Goal: Information Seeking & Learning: Learn about a topic

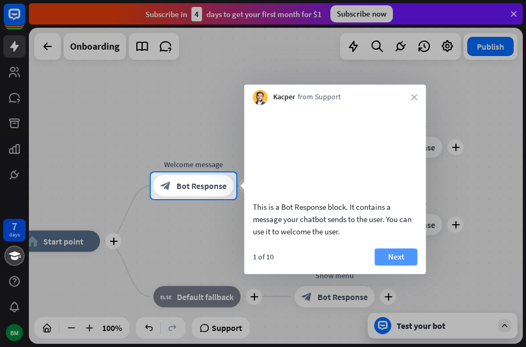
click at [392, 266] on button "Next" at bounding box center [396, 257] width 43 height 17
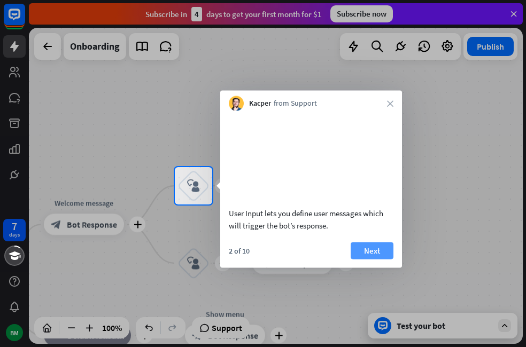
click at [370, 259] on button "Next" at bounding box center [372, 250] width 43 height 17
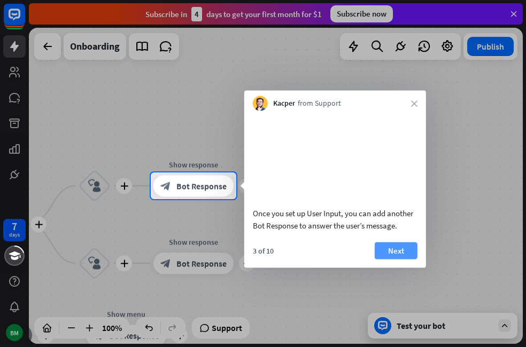
click at [389, 259] on button "Next" at bounding box center [396, 250] width 43 height 17
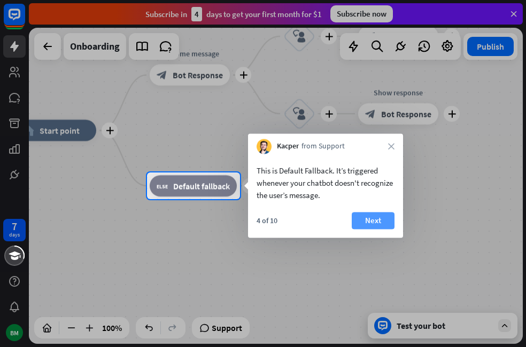
click at [378, 222] on button "Next" at bounding box center [373, 220] width 43 height 17
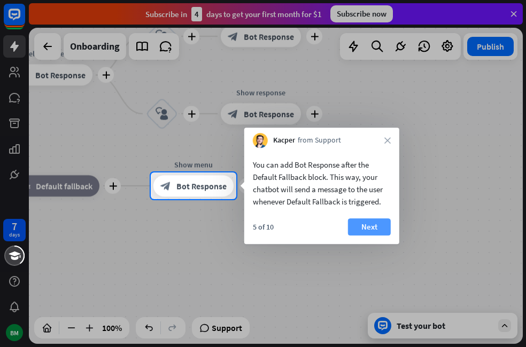
click at [371, 228] on button "Next" at bounding box center [369, 227] width 43 height 17
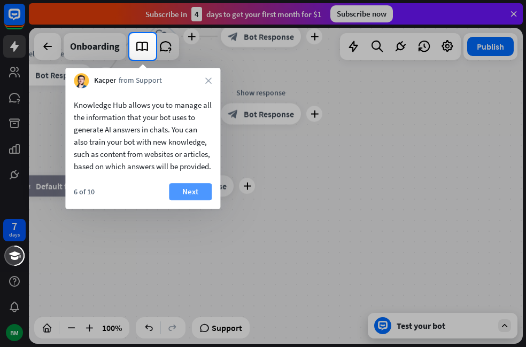
click at [190, 199] on button "Next" at bounding box center [190, 191] width 43 height 17
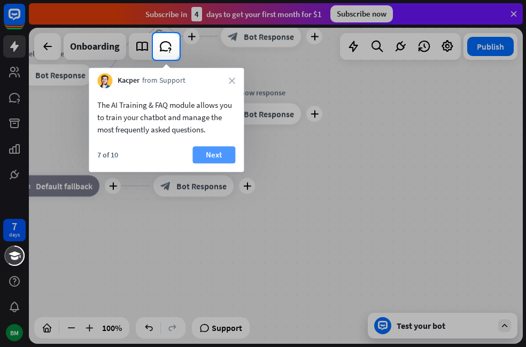
click at [206, 157] on button "Next" at bounding box center [213, 154] width 43 height 17
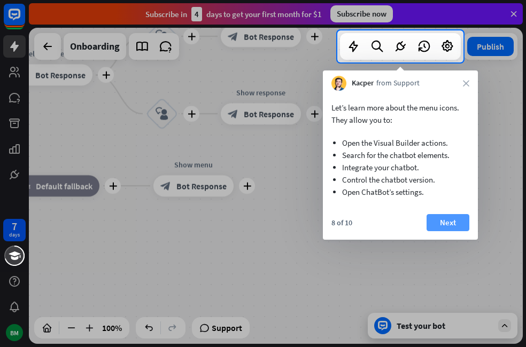
click at [456, 223] on button "Next" at bounding box center [448, 222] width 43 height 17
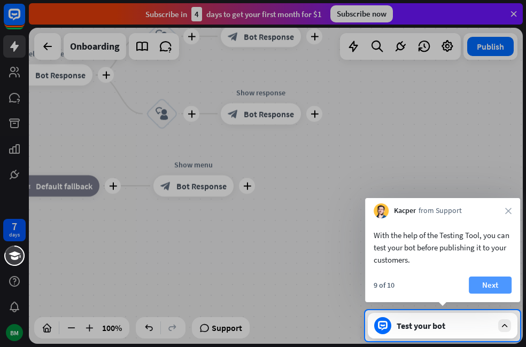
click at [477, 285] on button "Next" at bounding box center [490, 285] width 43 height 17
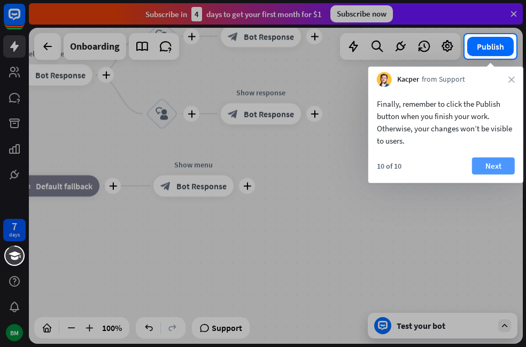
click at [498, 165] on button "Next" at bounding box center [493, 166] width 43 height 17
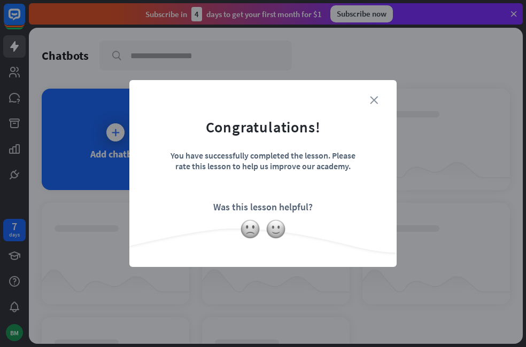
click at [376, 99] on icon "close" at bounding box center [374, 100] width 8 height 8
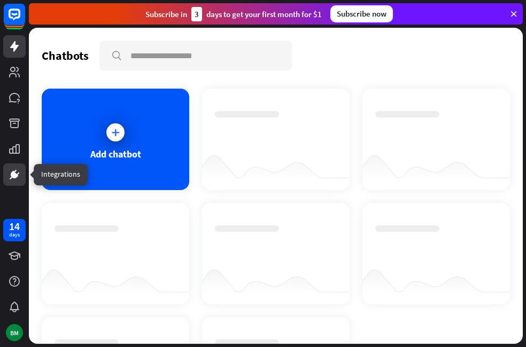
click at [17, 173] on icon at bounding box center [14, 174] width 13 height 13
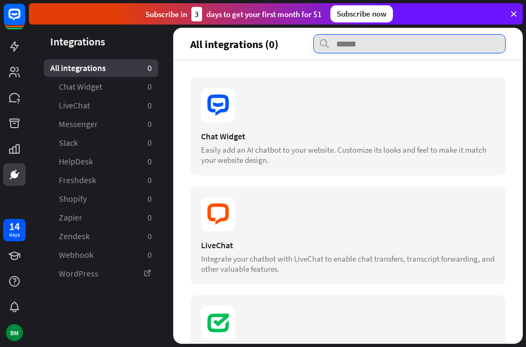
click at [335, 37] on input "text" at bounding box center [409, 43] width 192 height 19
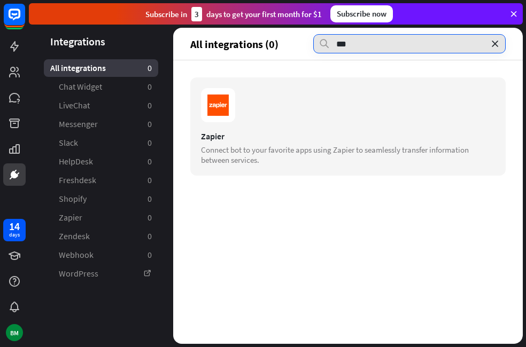
type input "***"
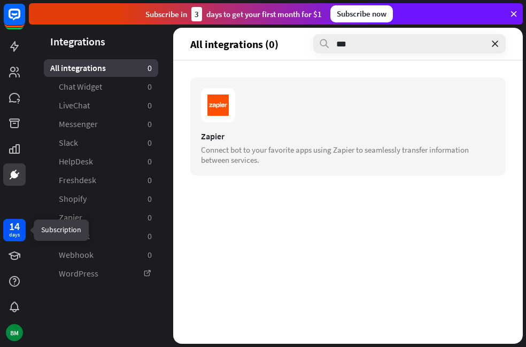
click at [11, 235] on div "days" at bounding box center [14, 234] width 11 height 7
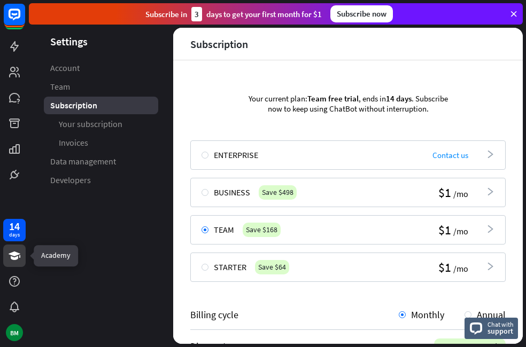
click at [18, 251] on icon at bounding box center [14, 256] width 13 height 13
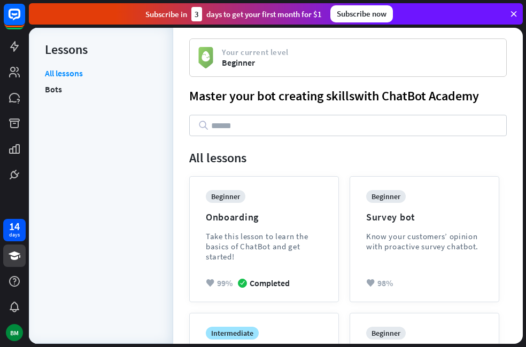
scroll to position [498, 0]
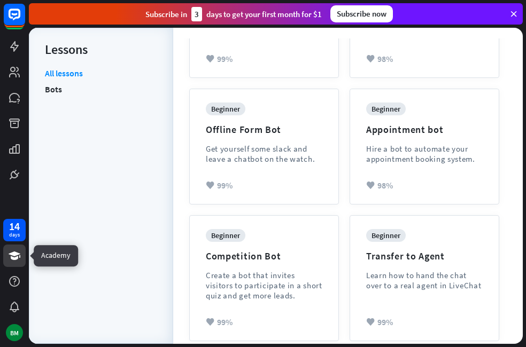
click at [16, 257] on icon at bounding box center [15, 256] width 12 height 9
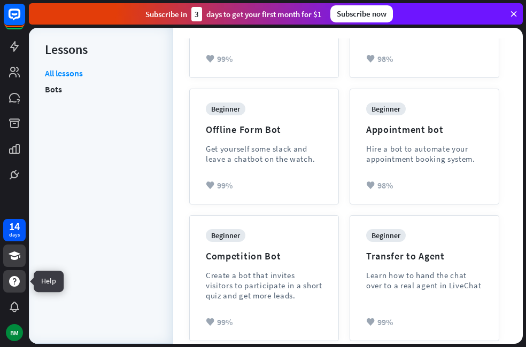
click at [15, 282] on icon at bounding box center [14, 281] width 13 height 13
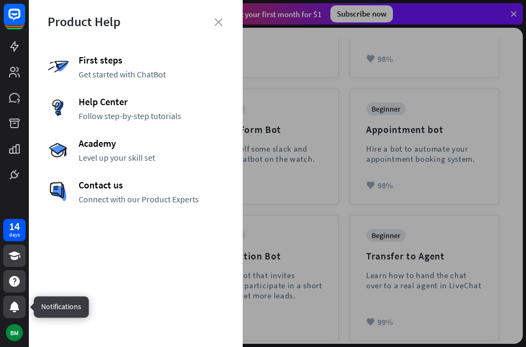
click at [14, 314] on div at bounding box center [14, 307] width 22 height 22
